Goal: Task Accomplishment & Management: Complete application form

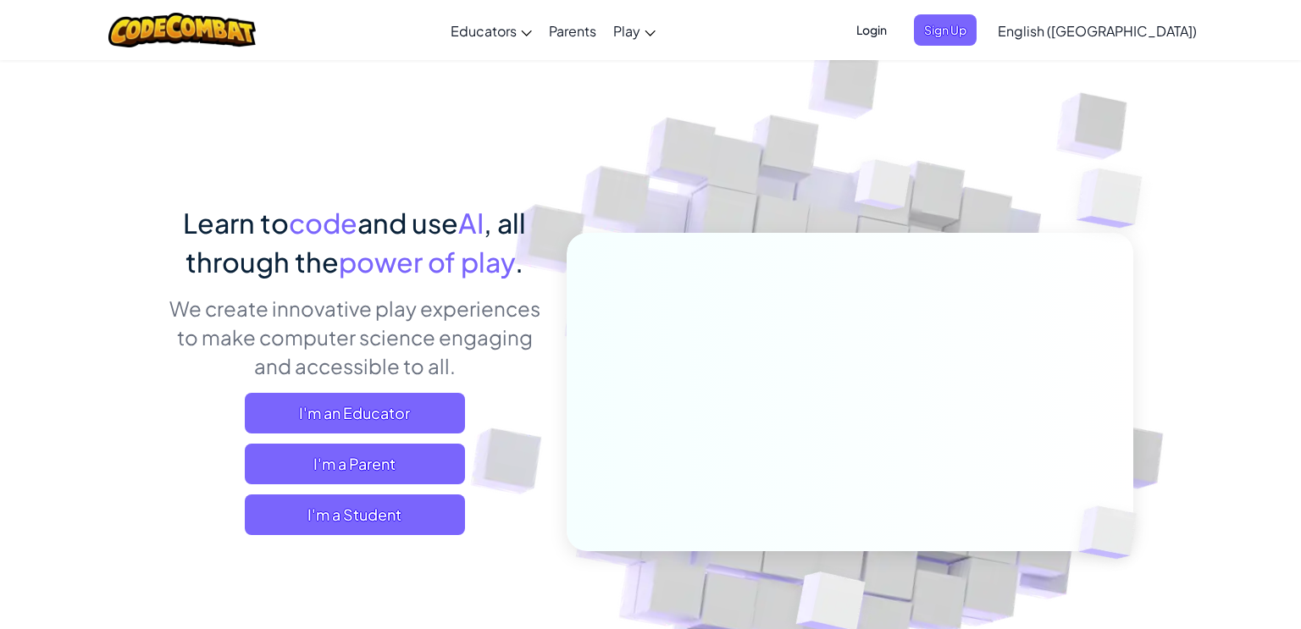
click at [897, 14] on span "Login" at bounding box center [871, 29] width 51 height 31
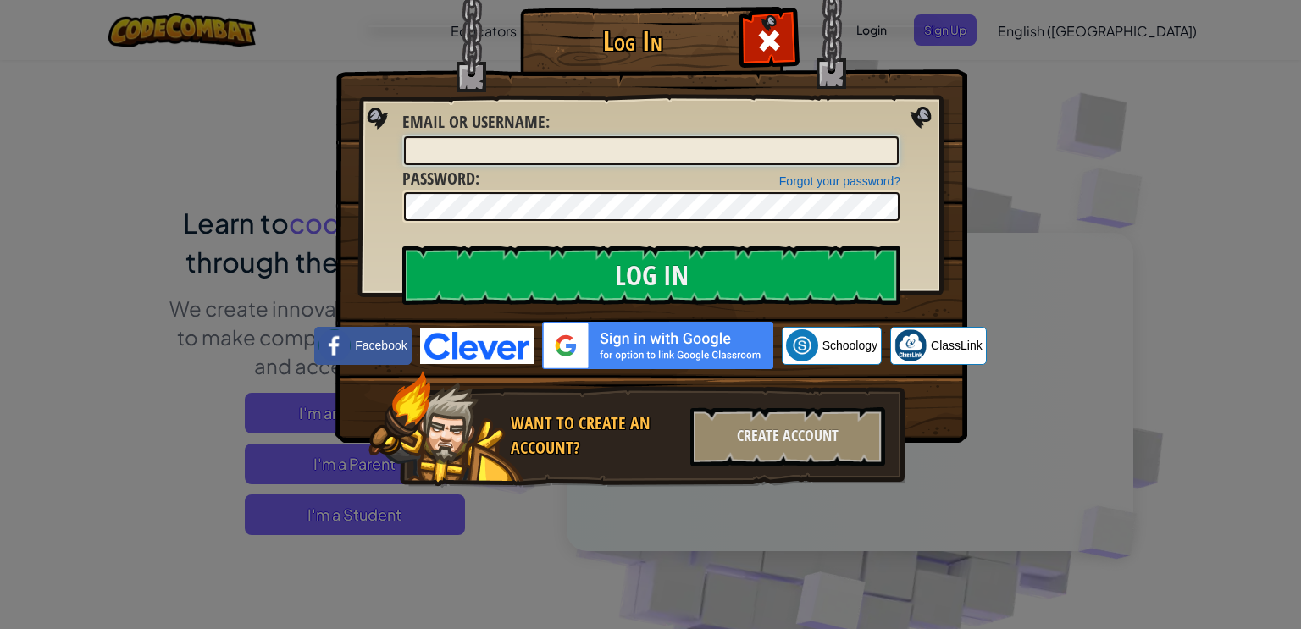
type input "CNsprucegrove1"
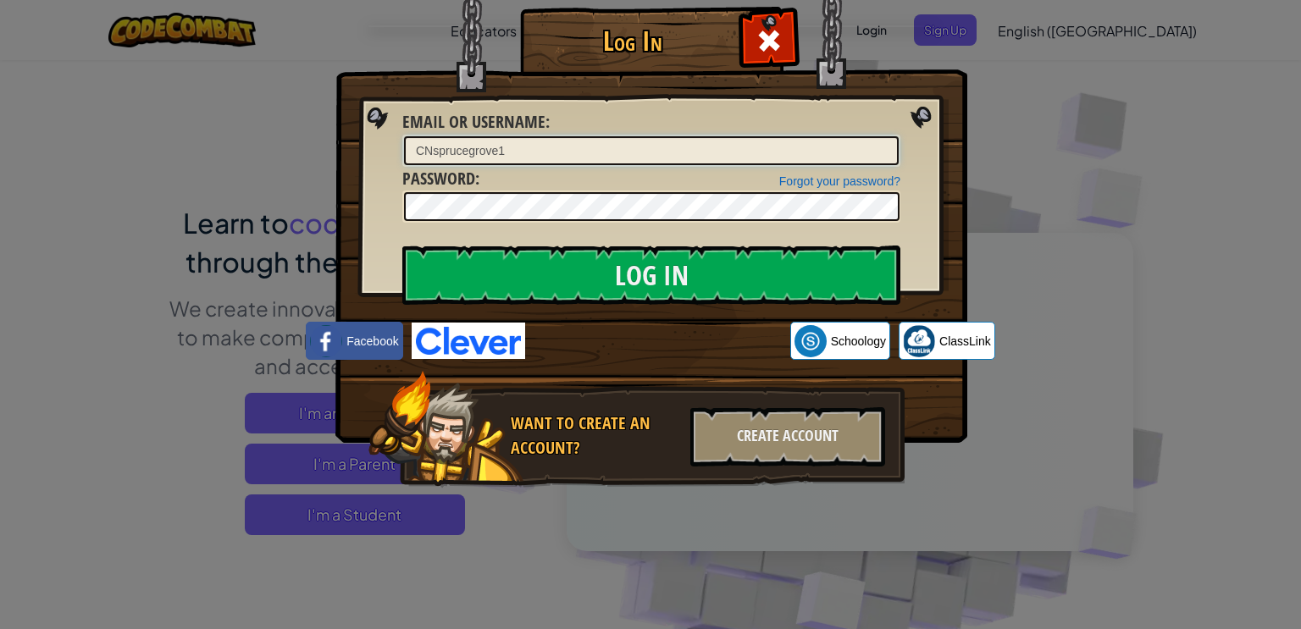
click at [488, 148] on input "CNsprucegrove1" at bounding box center [651, 150] width 495 height 29
click at [480, 147] on input "CNsprucegrove1" at bounding box center [651, 150] width 495 height 29
click at [1142, 379] on div "Log In Unknown Error Email or Username : CNsprucegrove1 Forgot your password? P…" at bounding box center [650, 314] width 1301 height 629
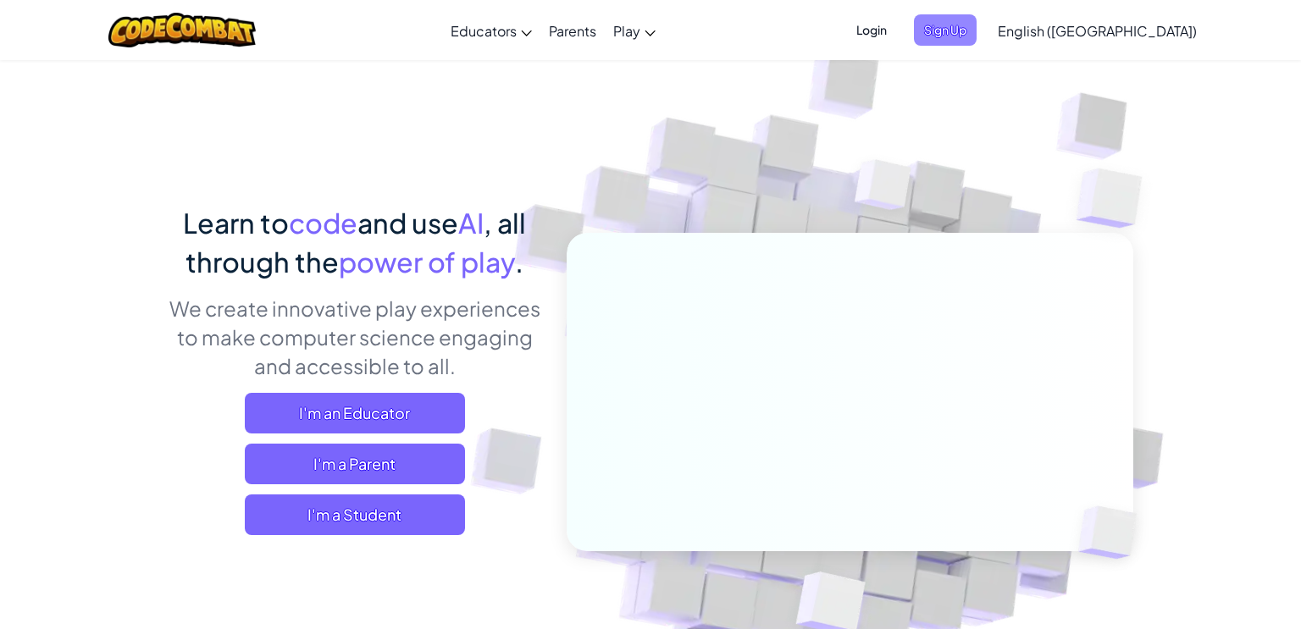
click at [976, 35] on span "Sign Up" at bounding box center [945, 29] width 63 height 31
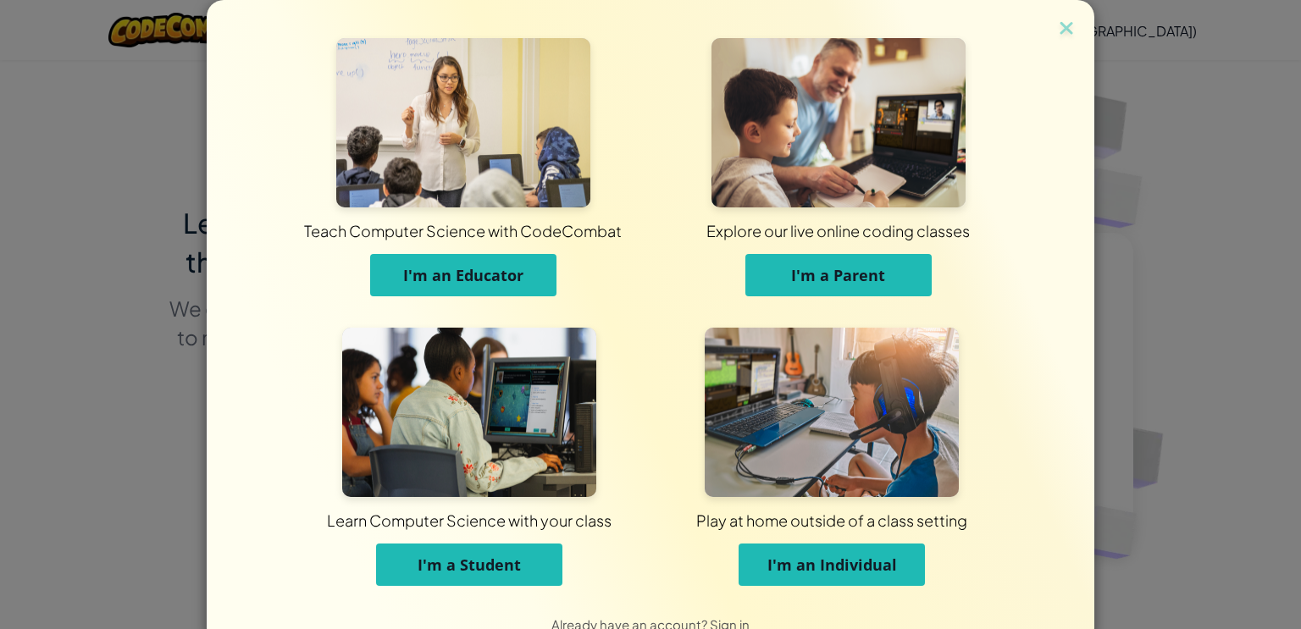
click at [484, 560] on span "I'm a Student" at bounding box center [469, 565] width 103 height 20
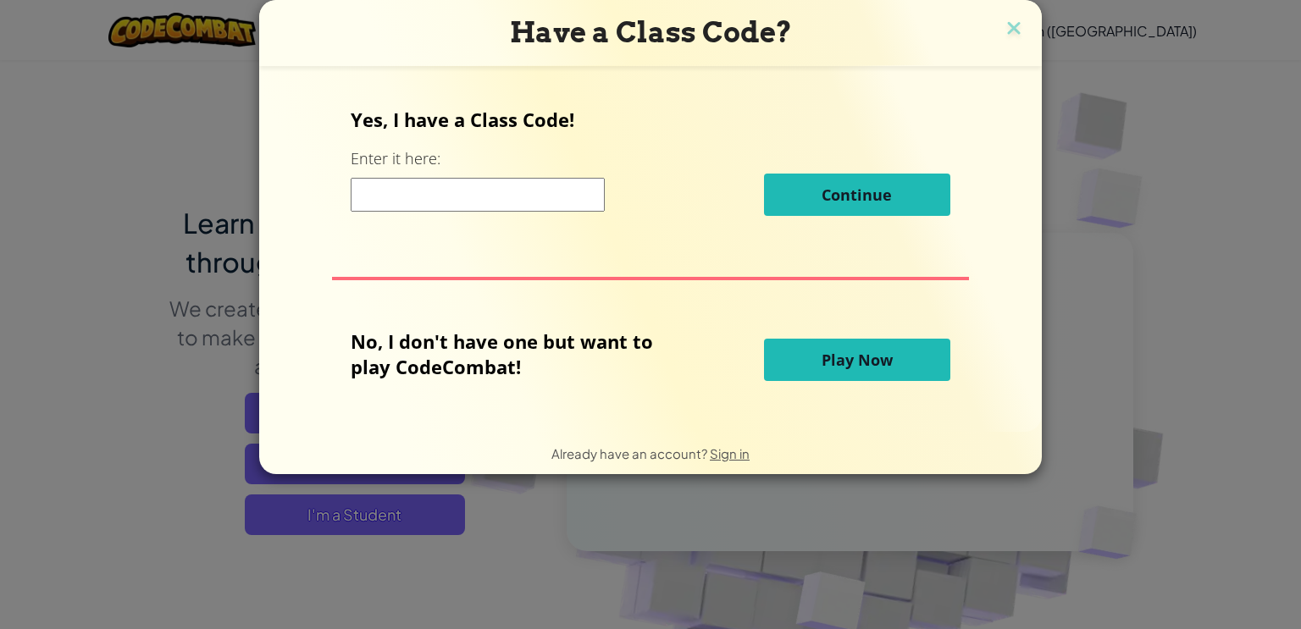
click at [422, 202] on input at bounding box center [478, 195] width 254 height 34
type input "FunnyHouseArmy"
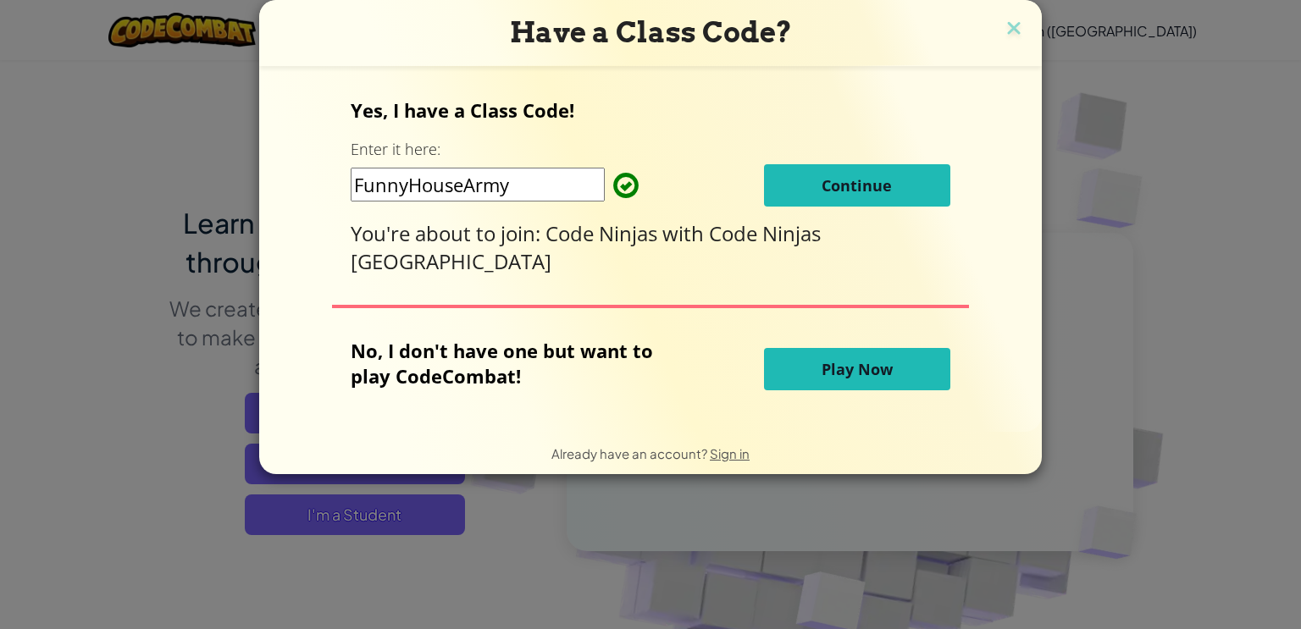
click at [904, 186] on button "Continue" at bounding box center [857, 185] width 186 height 42
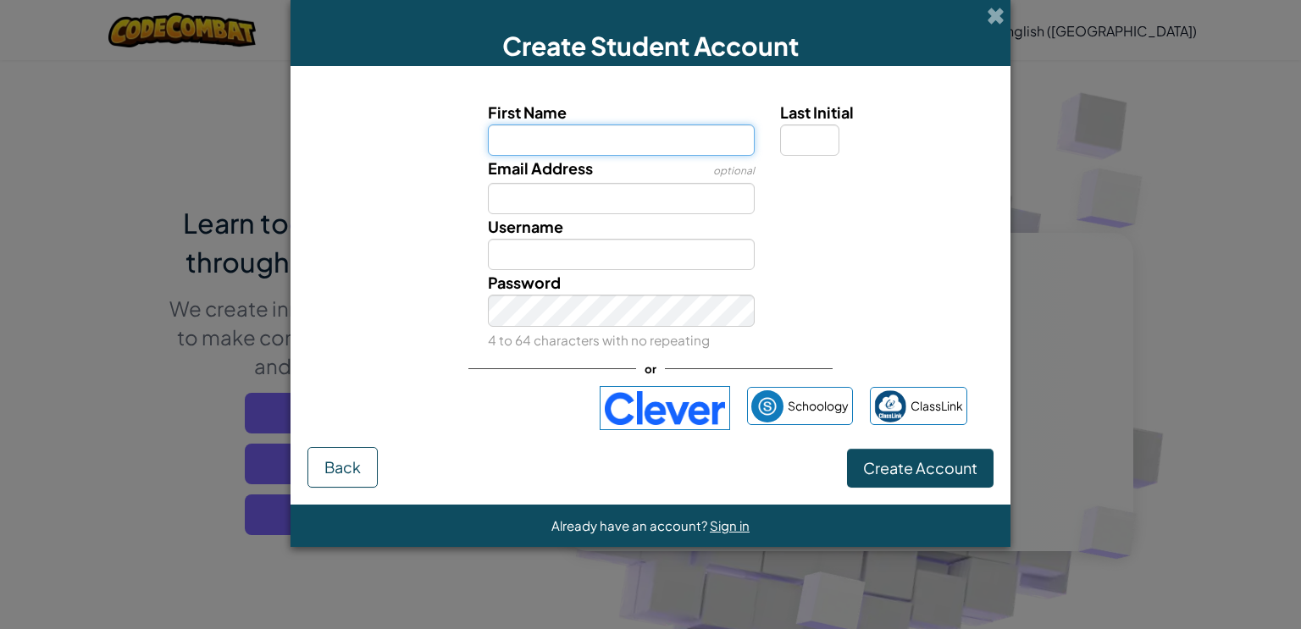
click at [638, 148] on input "First Name" at bounding box center [622, 139] width 268 height 31
type input "[PERSON_NAME]"
click at [814, 142] on input "Last Initial" at bounding box center [809, 139] width 59 height 31
type input "[PERSON_NAME]"
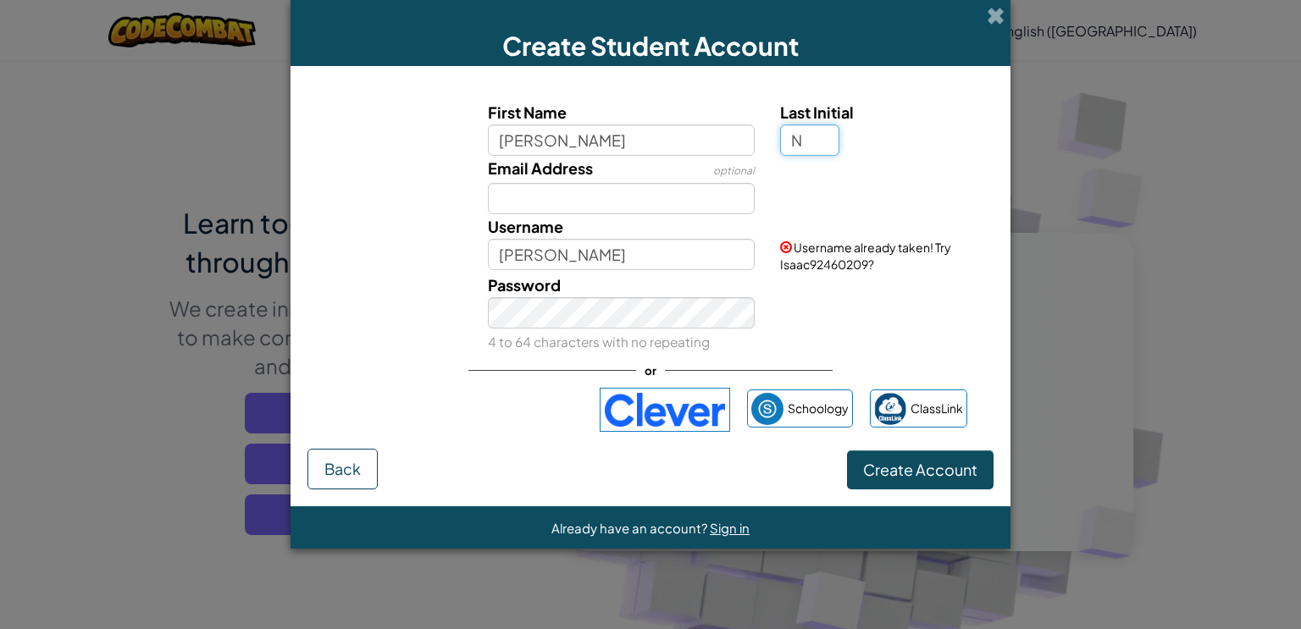
type input "N"
click at [500, 262] on input "[PERSON_NAME]" at bounding box center [622, 254] width 268 height 31
type input "CNIsaacN"
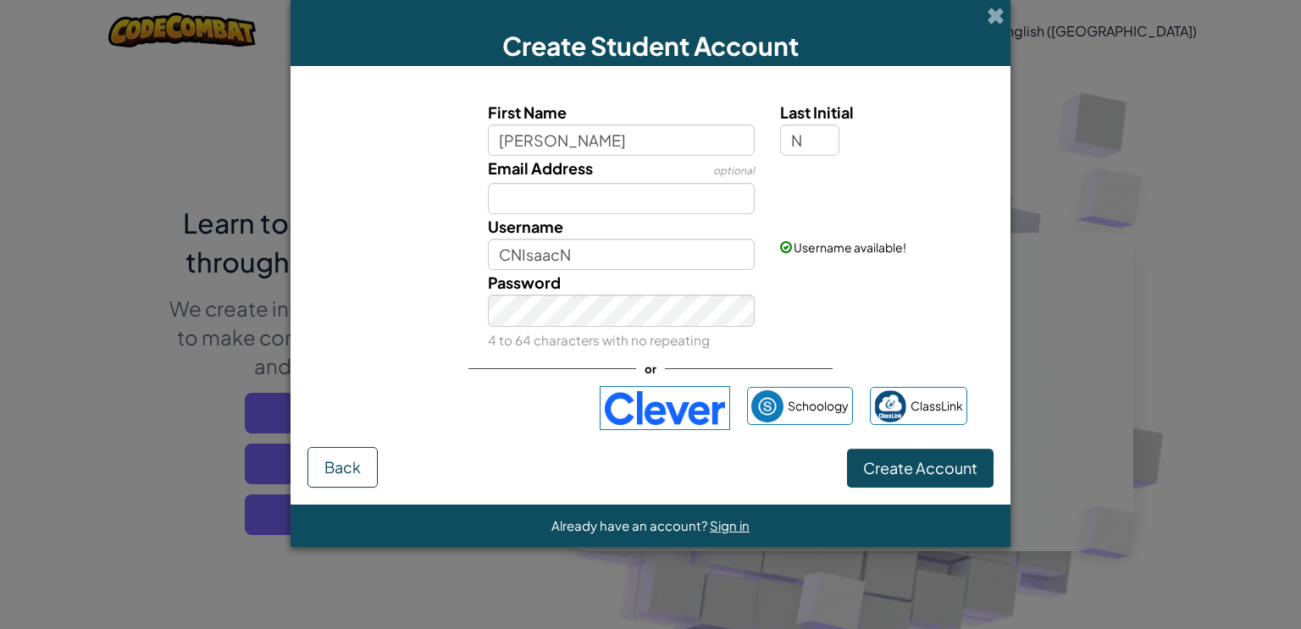
click at [895, 204] on div "Email Address optional" at bounding box center [650, 185] width 703 height 58
click at [919, 474] on span "Create Account" at bounding box center [920, 467] width 114 height 19
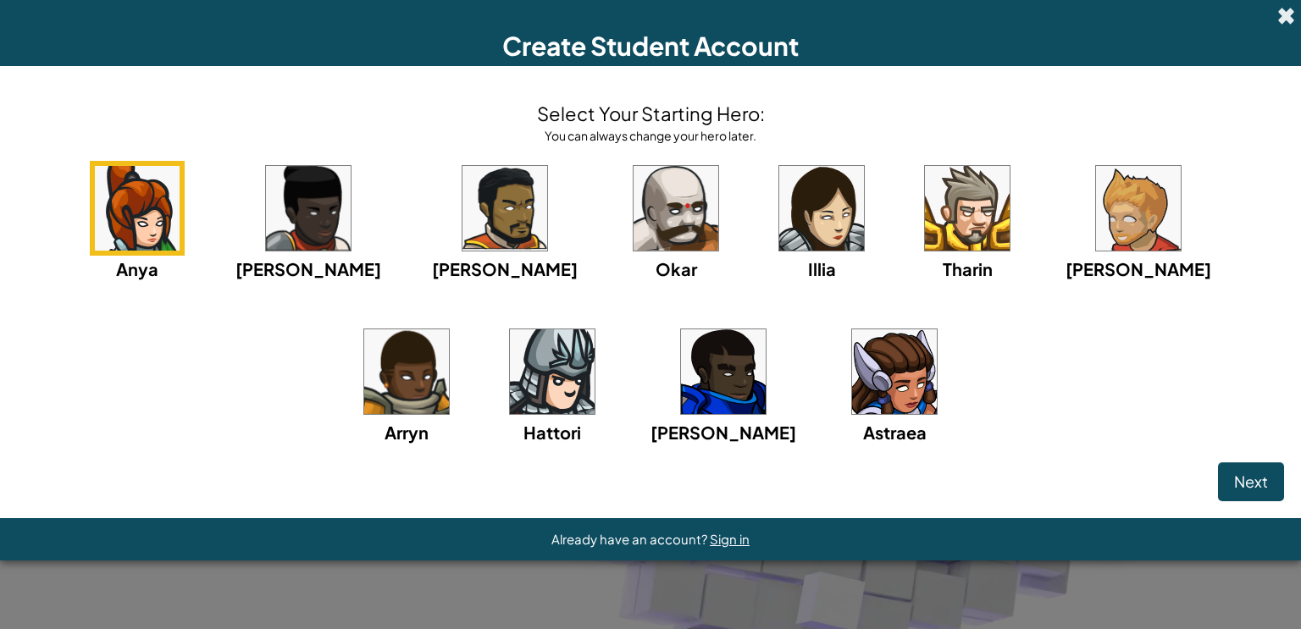
click at [1287, 19] on span at bounding box center [1286, 16] width 18 height 18
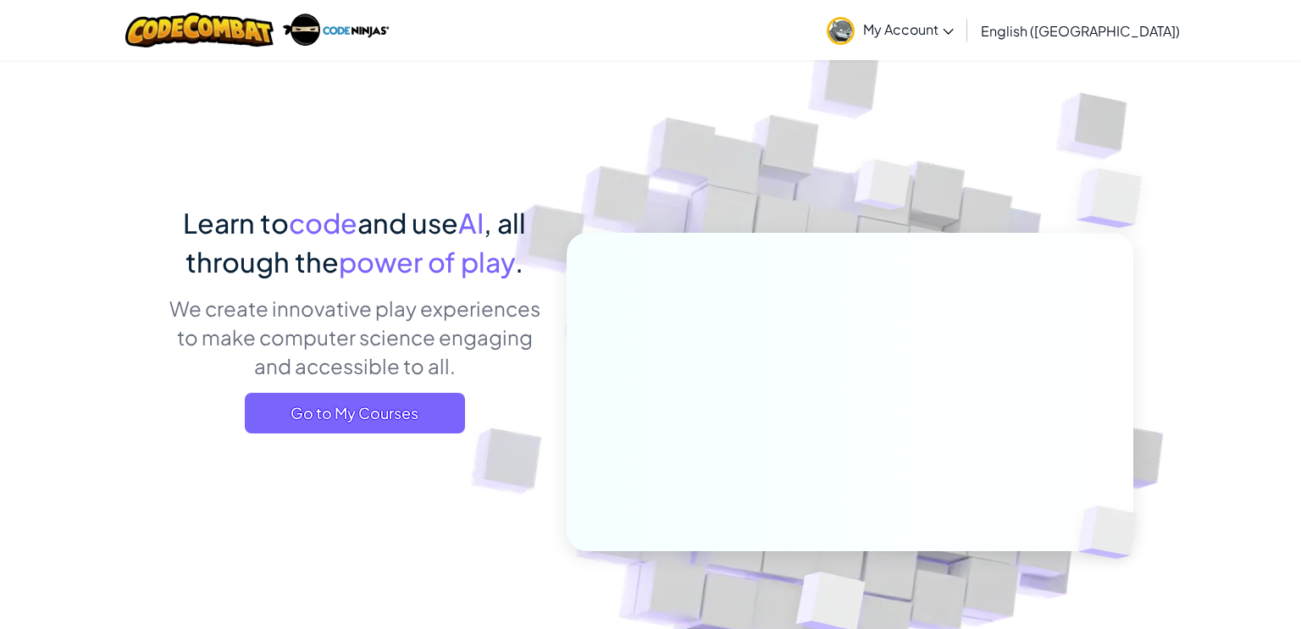
click at [954, 36] on span "My Account" at bounding box center [908, 29] width 91 height 18
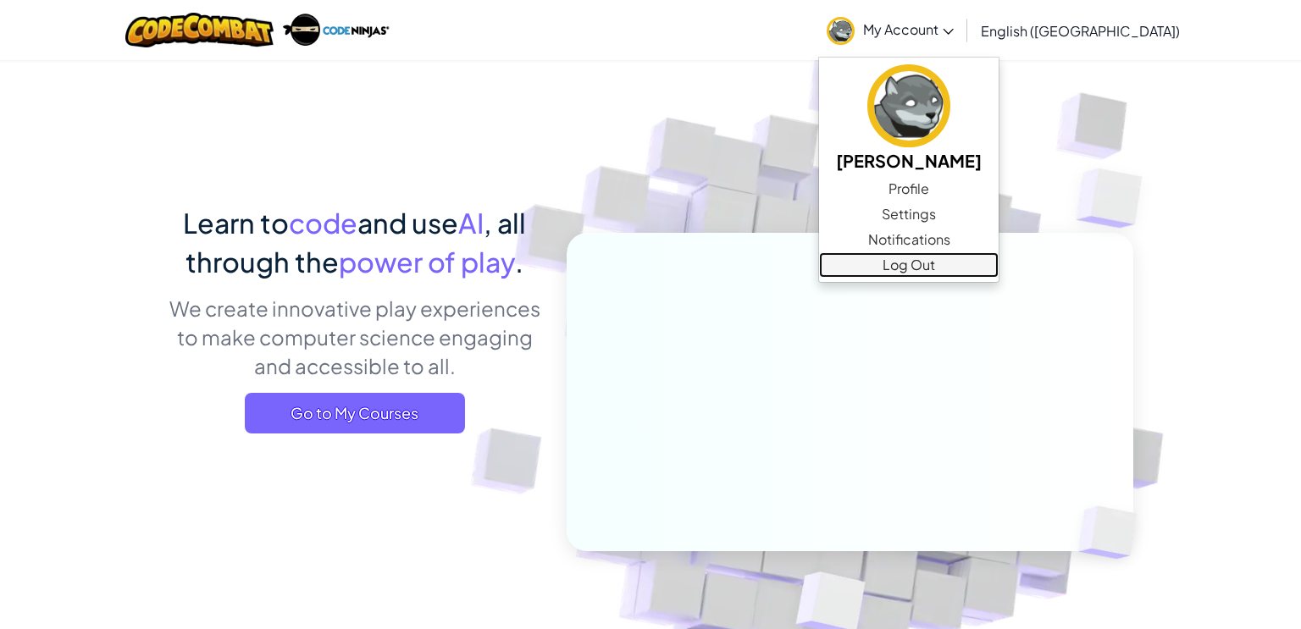
click at [998, 271] on link "Log Out" at bounding box center [909, 264] width 180 height 25
